Goal: Obtain resource: Download file/media

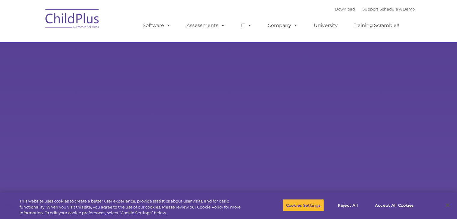
select select "MEDIUM"
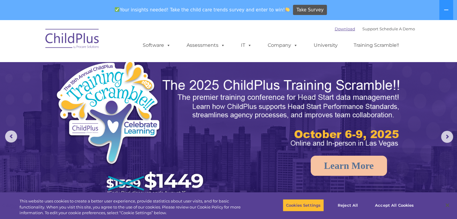
click at [337, 30] on link "Download" at bounding box center [345, 28] width 20 height 5
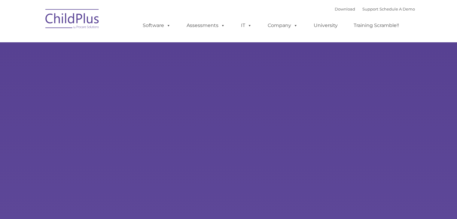
type input ""
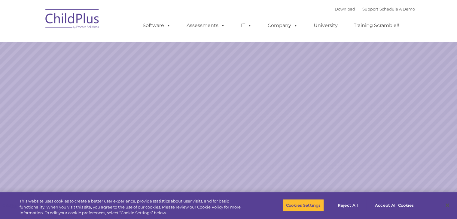
select select "MEDIUM"
